Goal: Navigation & Orientation: Find specific page/section

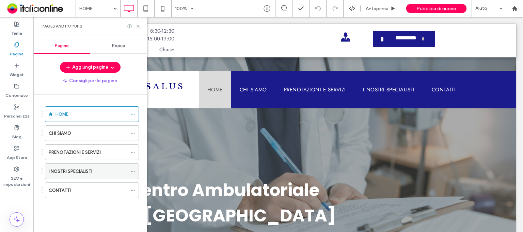
click at [122, 172] on div "I NOSTRI SPECIALISTI" at bounding box center [88, 171] width 78 height 7
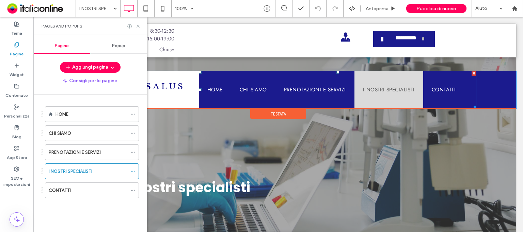
drag, startPoint x: 401, startPoint y: 94, endPoint x: 505, endPoint y: 72, distance: 105.8
click at [401, 94] on link "I NOSTRI SPECIALISTI" at bounding box center [388, 90] width 69 height 38
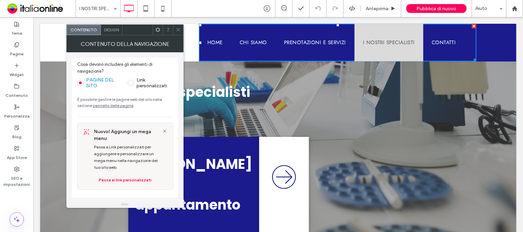
scroll to position [118, 0]
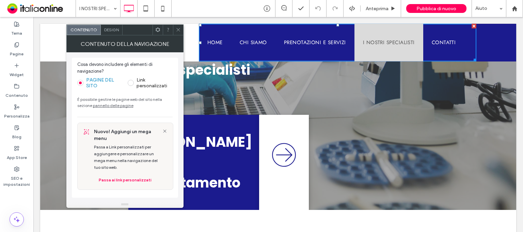
click at [178, 31] on icon at bounding box center [178, 29] width 5 height 5
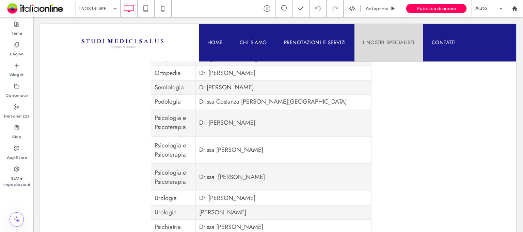
scroll to position [737, 0]
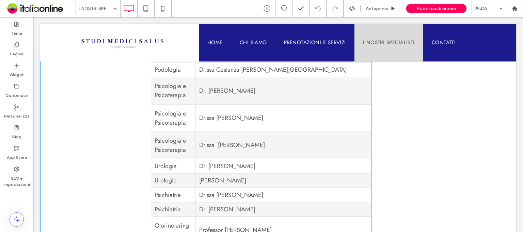
click at [251, 217] on td "Professor [PERSON_NAME]" at bounding box center [283, 230] width 176 height 27
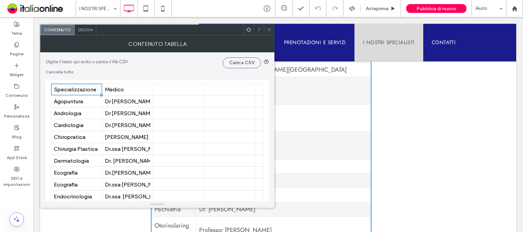
click at [250, 217] on td "Professor [PERSON_NAME]" at bounding box center [283, 230] width 176 height 27
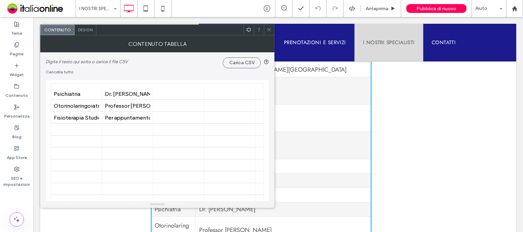
scroll to position [353, 14]
click at [134, 105] on div "Professor [PERSON_NAME]" at bounding box center [113, 106] width 45 height 6
drag, startPoint x: 427, startPoint y: 210, endPoint x: 307, endPoint y: 203, distance: 120.3
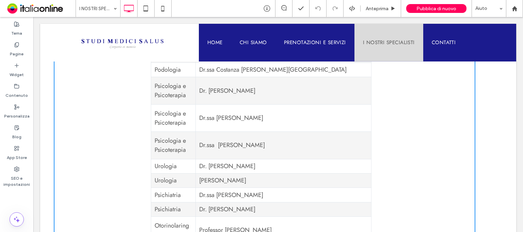
click at [249, 217] on td "Professor [PERSON_NAME]" at bounding box center [283, 230] width 176 height 27
click at [257, 217] on td "Professor [PERSON_NAME]" at bounding box center [283, 230] width 176 height 27
click at [17, 48] on label "Pagine" at bounding box center [17, 53] width 14 height 10
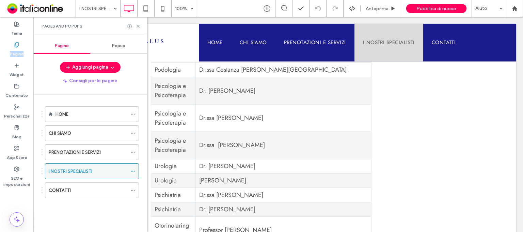
click at [132, 170] on icon at bounding box center [132, 171] width 5 height 5
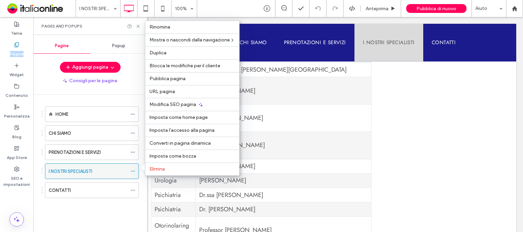
click at [99, 171] on div "I NOSTRI SPECIALISTI" at bounding box center [88, 171] width 78 height 7
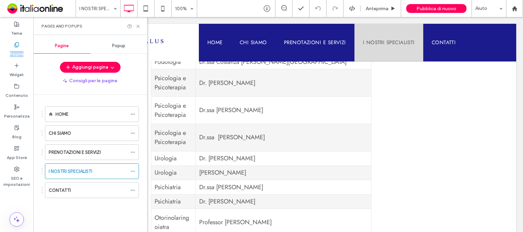
scroll to position [810, 0]
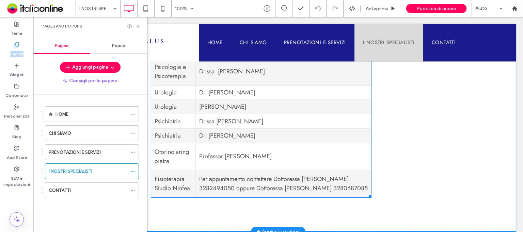
click at [267, 143] on td "Professor [PERSON_NAME]" at bounding box center [283, 156] width 176 height 27
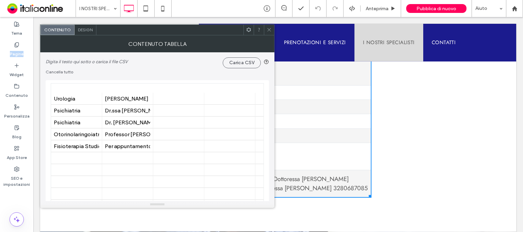
scroll to position [330, 0]
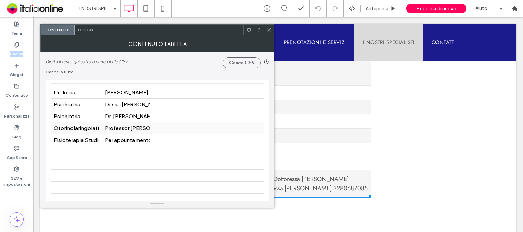
click at [136, 128] on div "Professor [PERSON_NAME]" at bounding box center [127, 128] width 45 height 6
click at [146, 128] on div "Professor [PERSON_NAME]" at bounding box center [127, 128] width 45 height 6
click at [269, 31] on icon at bounding box center [268, 29] width 5 height 5
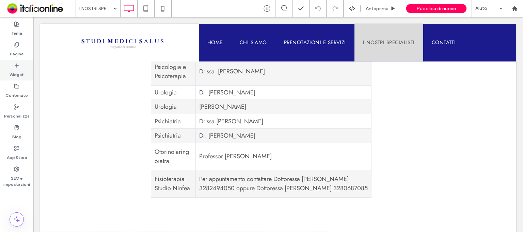
click at [16, 69] on label "Widget" at bounding box center [17, 73] width 14 height 10
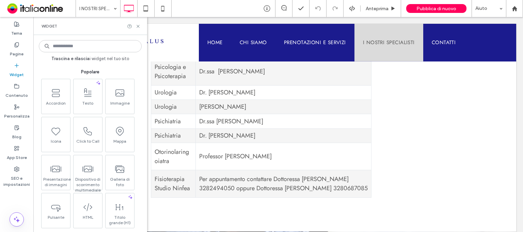
click at [137, 27] on icon at bounding box center [137, 26] width 5 height 5
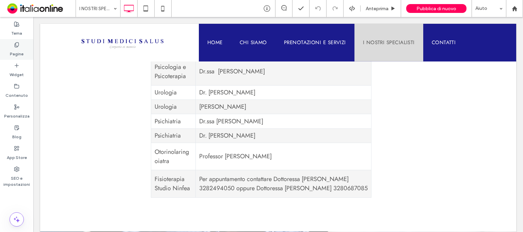
click at [15, 48] on label "Pagine" at bounding box center [17, 53] width 14 height 10
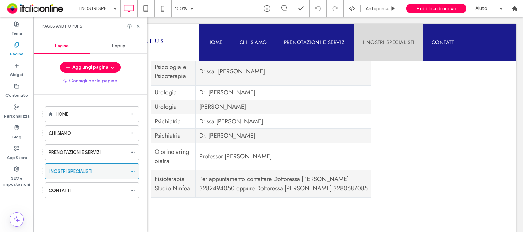
click at [106, 173] on div "I NOSTRI SPECIALISTI" at bounding box center [88, 171] width 78 height 7
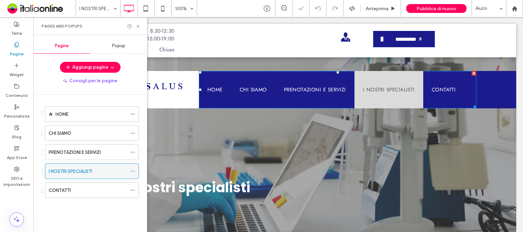
scroll to position [0, 0]
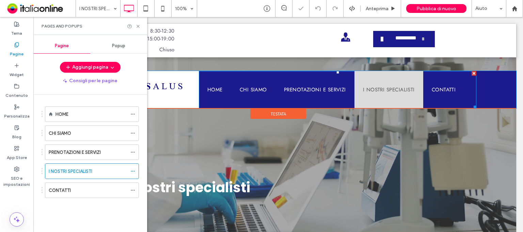
click at [389, 94] on link "I NOSTRI SPECIALISTI" at bounding box center [388, 90] width 69 height 38
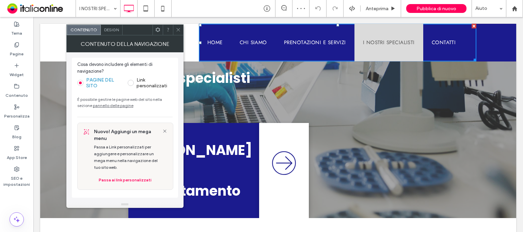
scroll to position [114, 0]
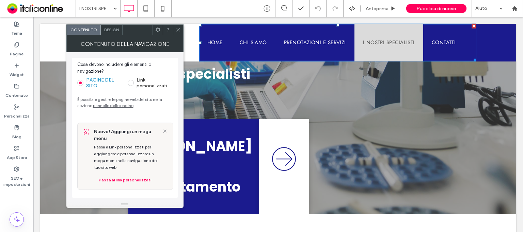
click at [177, 29] on icon at bounding box center [178, 29] width 5 height 5
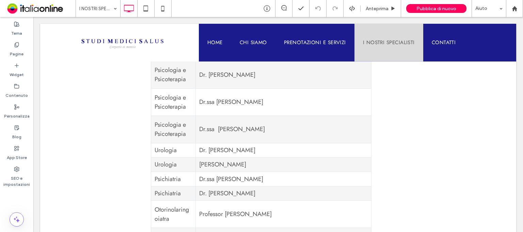
scroll to position [778, 0]
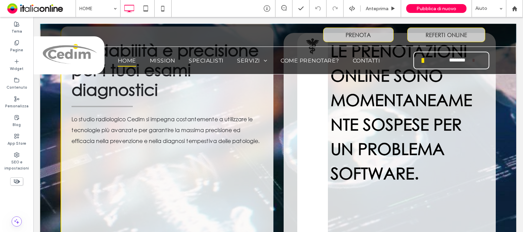
scroll to position [113, 0]
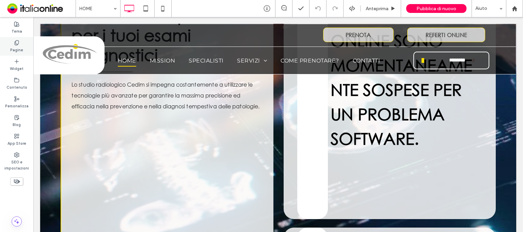
click at [18, 50] on label "Pagine" at bounding box center [16, 49] width 13 height 7
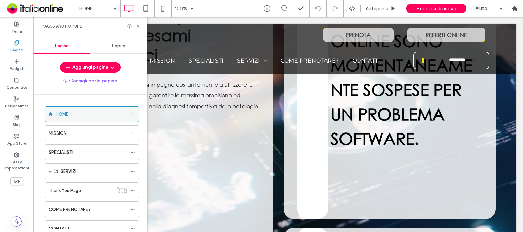
click at [125, 114] on div "HOME" at bounding box center [90, 114] width 71 height 7
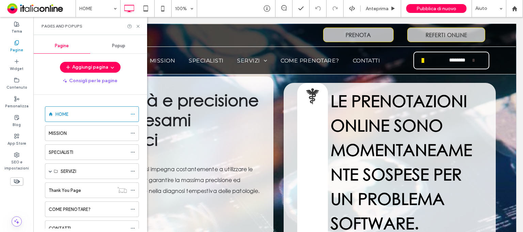
scroll to position [30, 0]
